Goal: Information Seeking & Learning: Check status

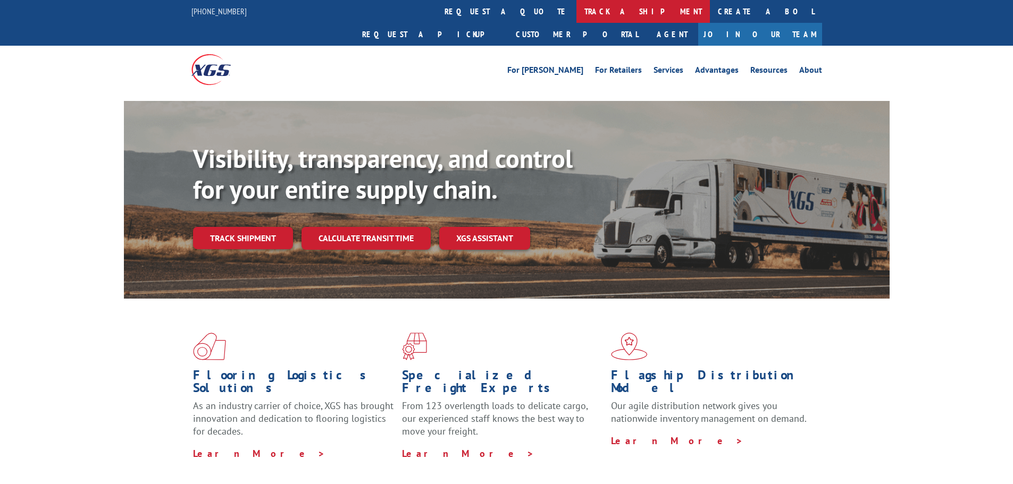
click at [576, 12] on link "track a shipment" at bounding box center [642, 11] width 133 height 23
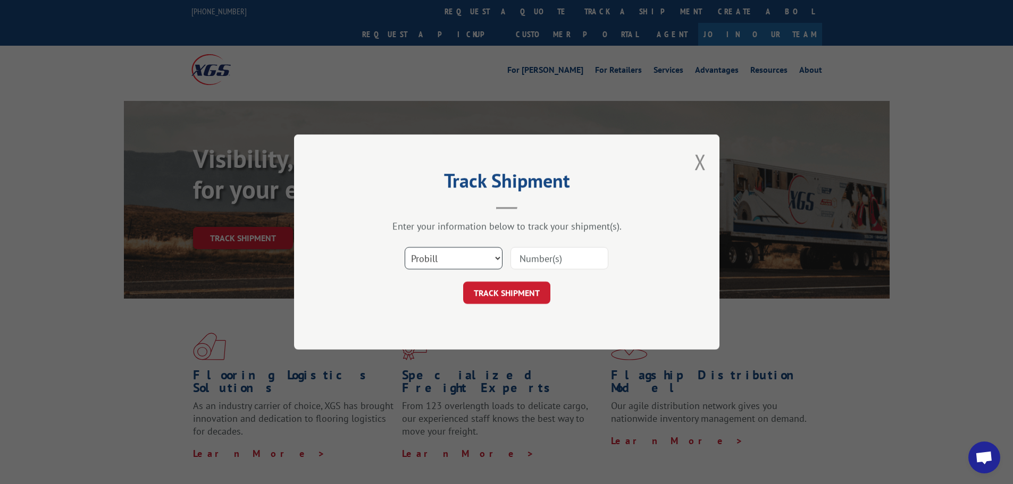
click at [493, 255] on select "Select category... Probill BOL PO" at bounding box center [454, 258] width 98 height 22
select select "bol"
click at [405, 247] on select "Select category... Probill BOL PO" at bounding box center [454, 258] width 98 height 22
click at [555, 263] on input at bounding box center [559, 258] width 98 height 22
paste input "6100046706"
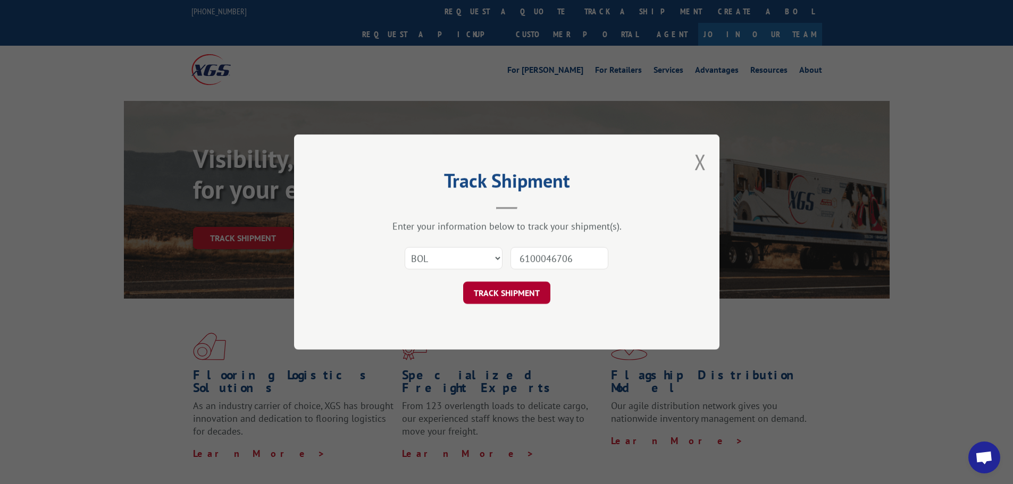
type input "6100046706"
click at [514, 293] on button "TRACK SHIPMENT" at bounding box center [506, 293] width 87 height 22
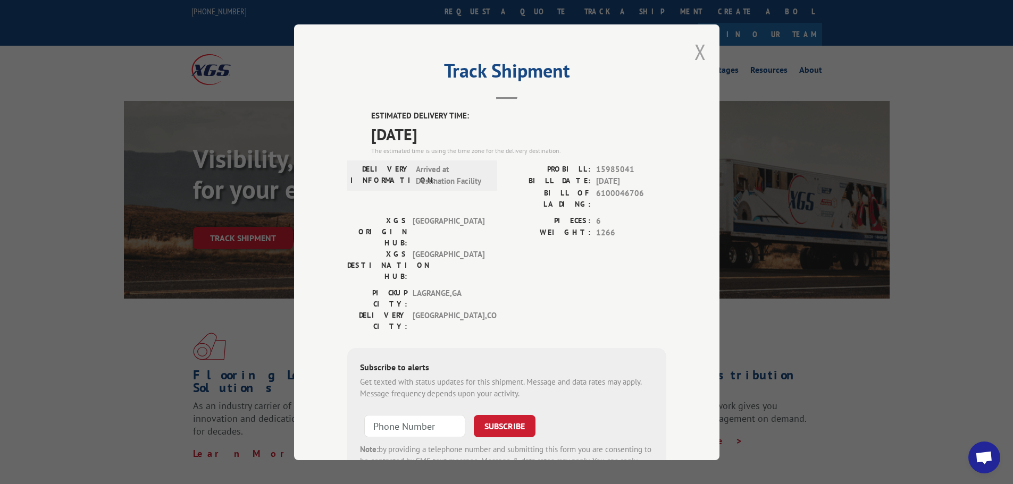
click at [699, 54] on button "Close modal" at bounding box center [700, 52] width 12 height 28
